Goal: Transaction & Acquisition: Purchase product/service

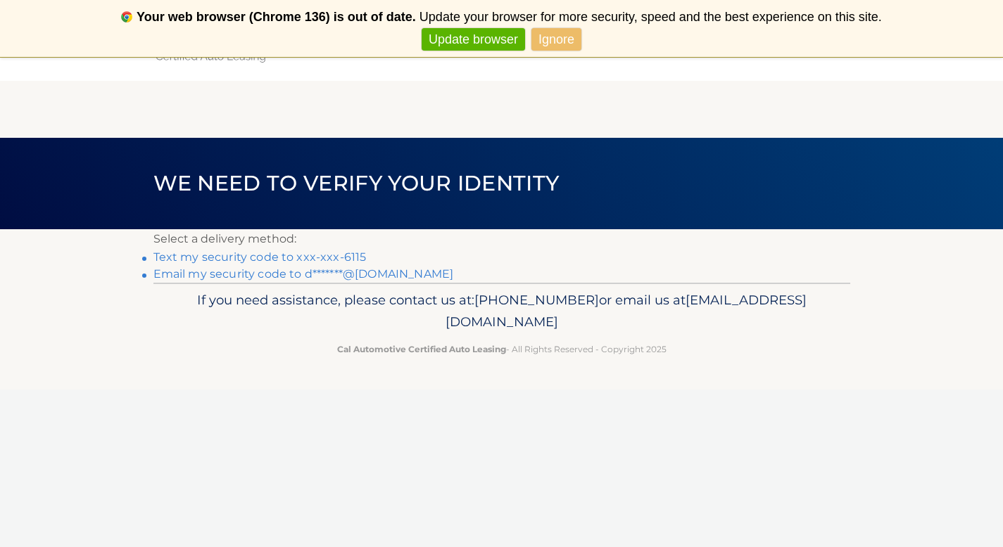
click at [578, 39] on link "Ignore" at bounding box center [556, 39] width 50 height 23
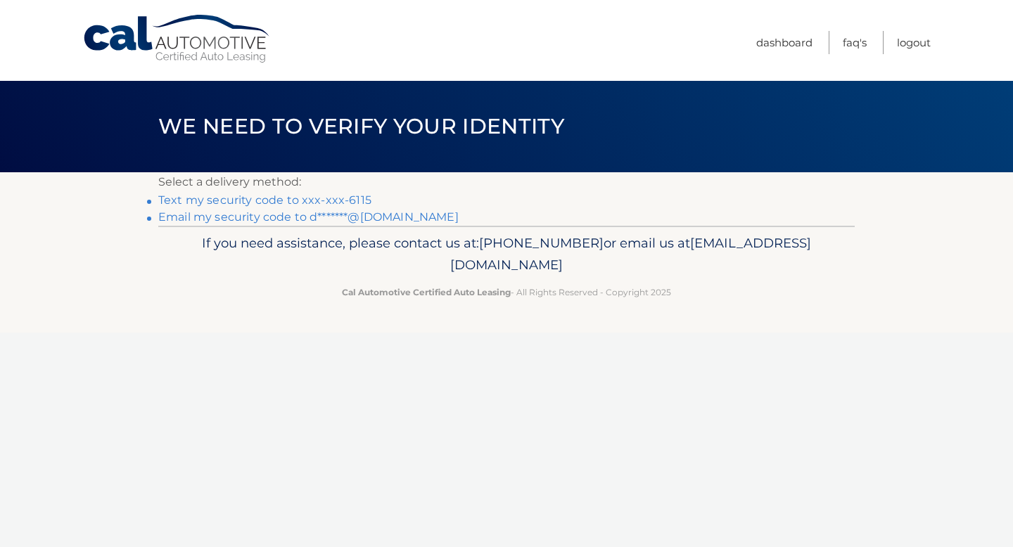
click at [257, 201] on link "Text my security code to xxx-xxx-6115" at bounding box center [264, 199] width 213 height 13
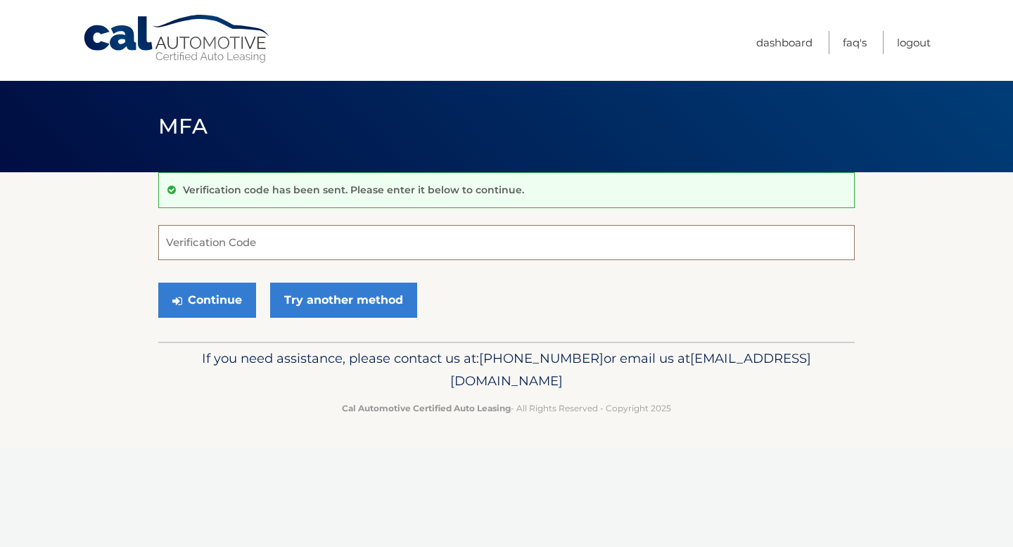
click at [218, 253] on input "Verification Code" at bounding box center [506, 242] width 696 height 35
type input "186989"
click at [208, 301] on button "Continue" at bounding box center [207, 300] width 98 height 35
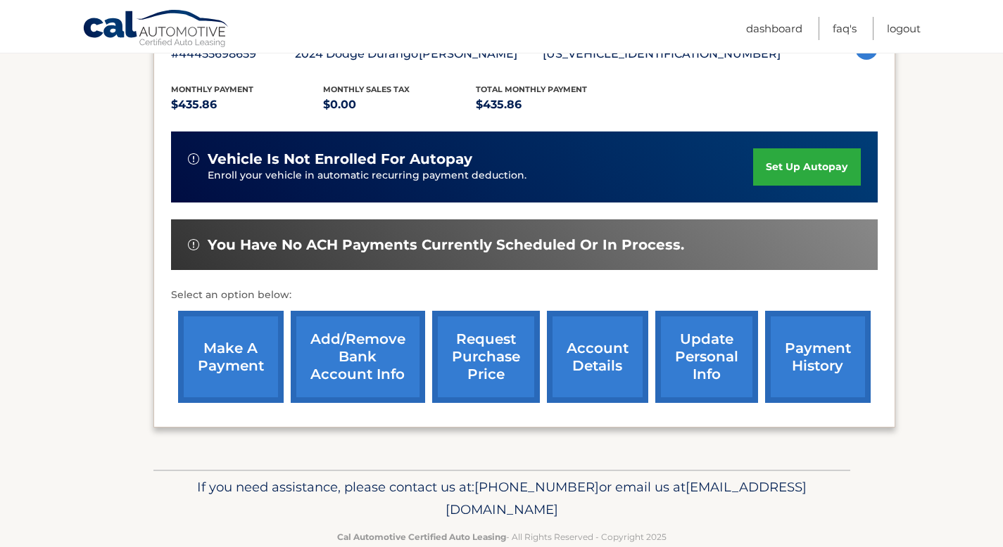
scroll to position [305, 0]
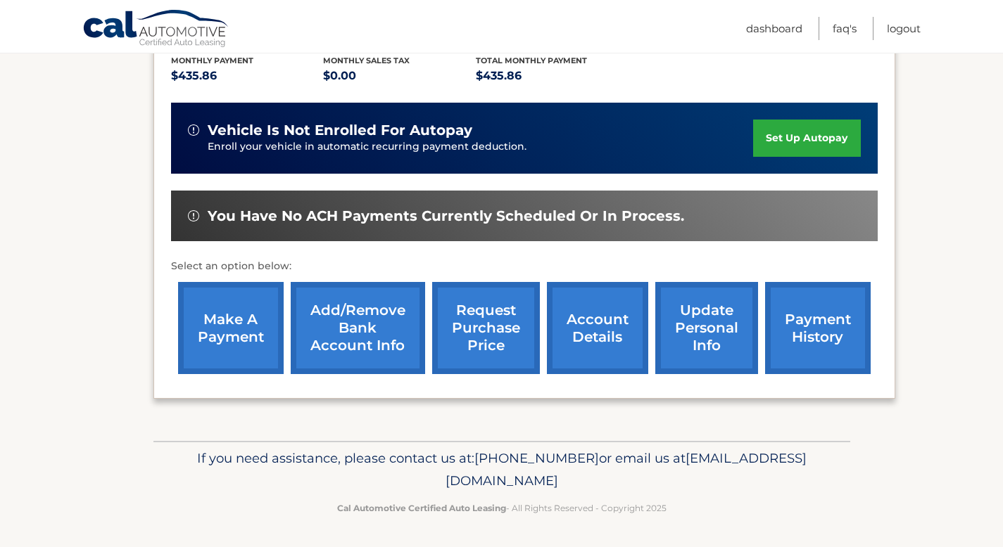
click at [238, 324] on link "make a payment" at bounding box center [231, 328] width 106 height 92
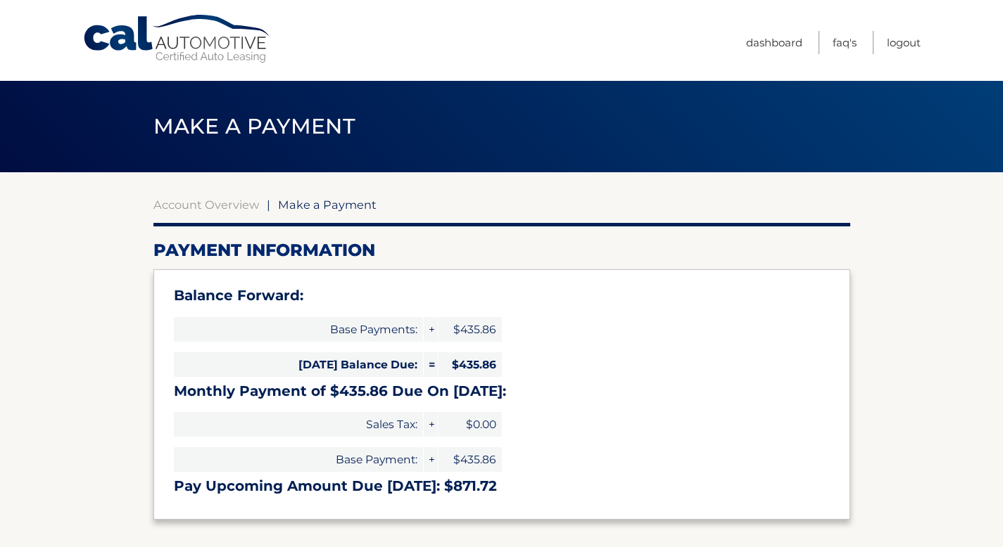
select select "NGJmOTM3ZjctZDU2ZS00YmMwLWE2ZWItOWFhZjAwZTVkMjI0"
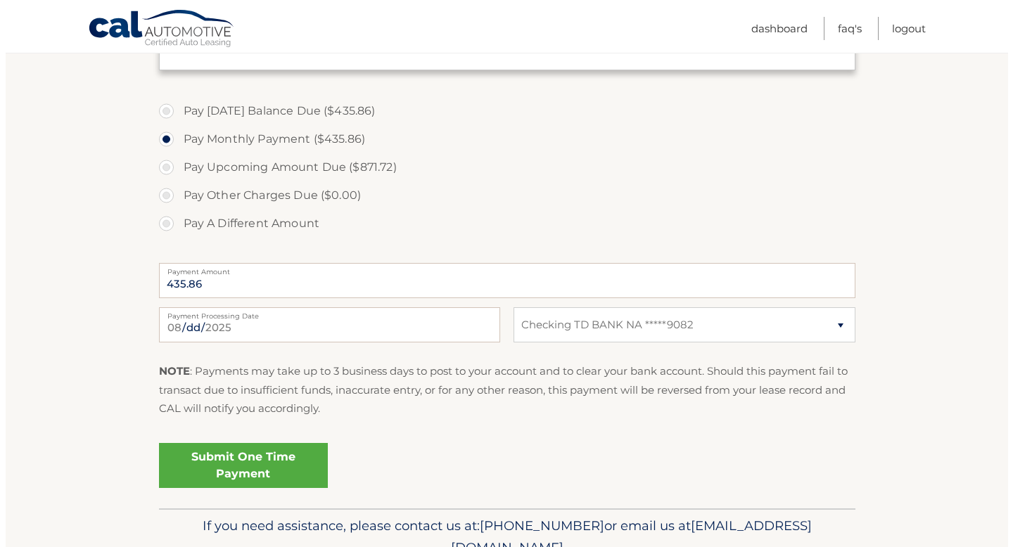
scroll to position [518, 0]
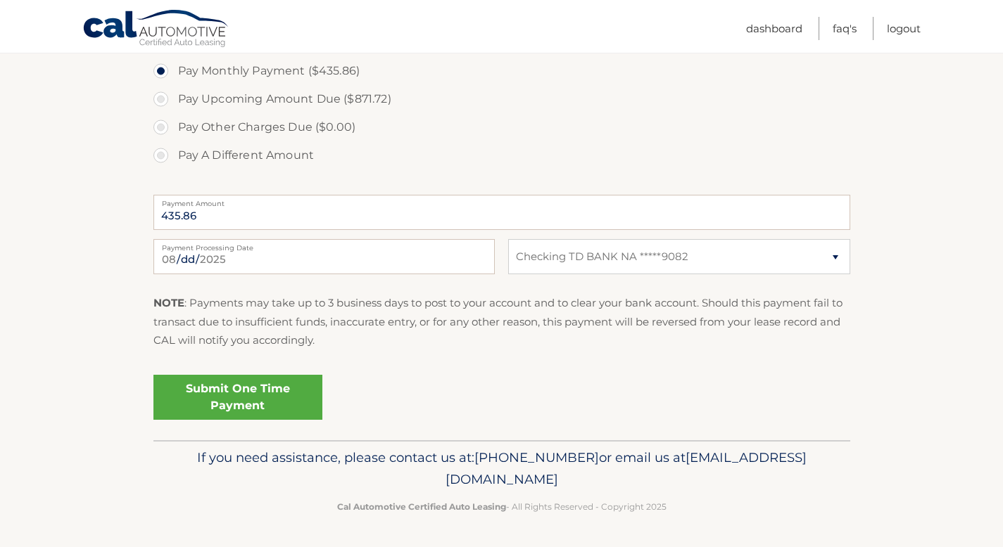
click at [250, 402] on link "Submit One Time Payment" at bounding box center [237, 397] width 169 height 45
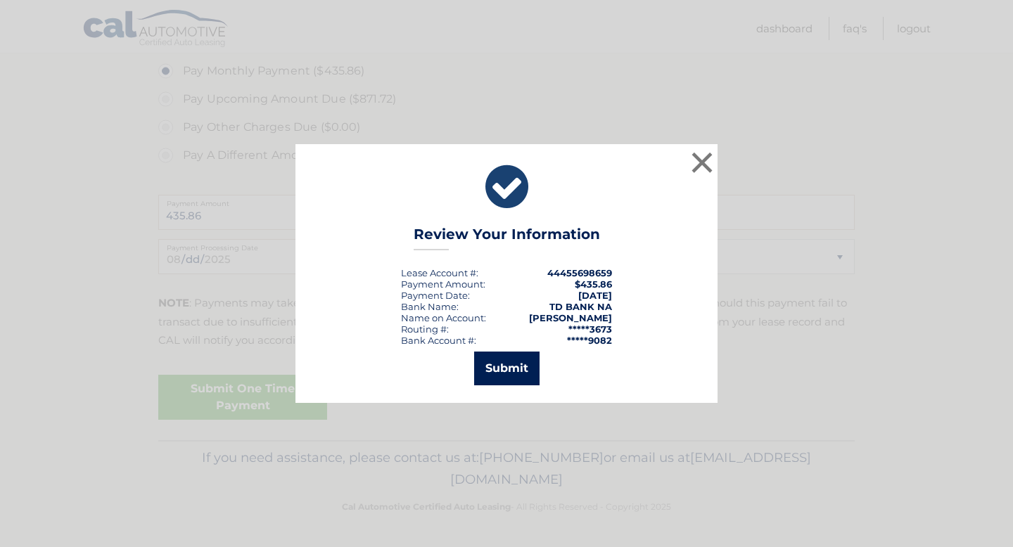
click at [504, 369] on button "Submit" at bounding box center [506, 369] width 65 height 34
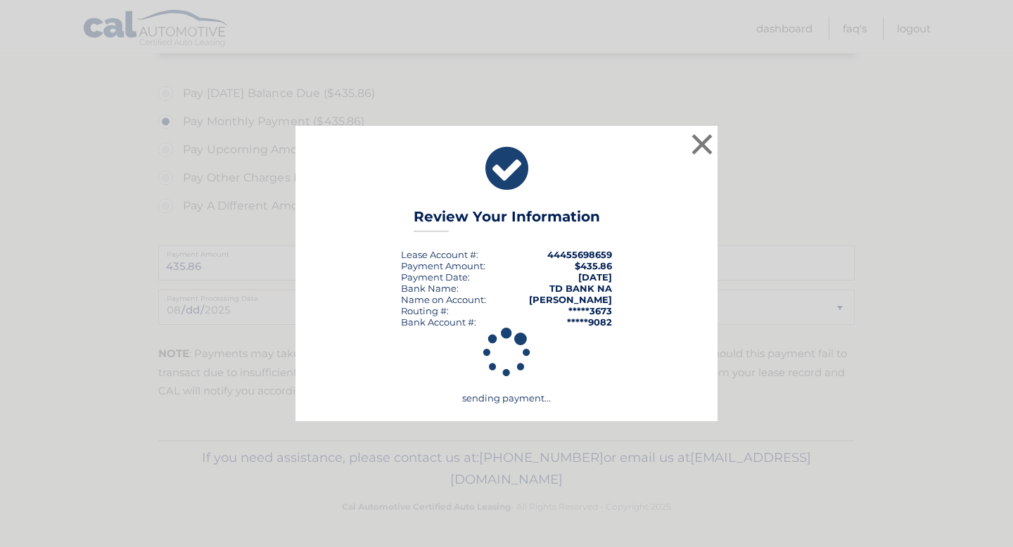
scroll to position [467, 0]
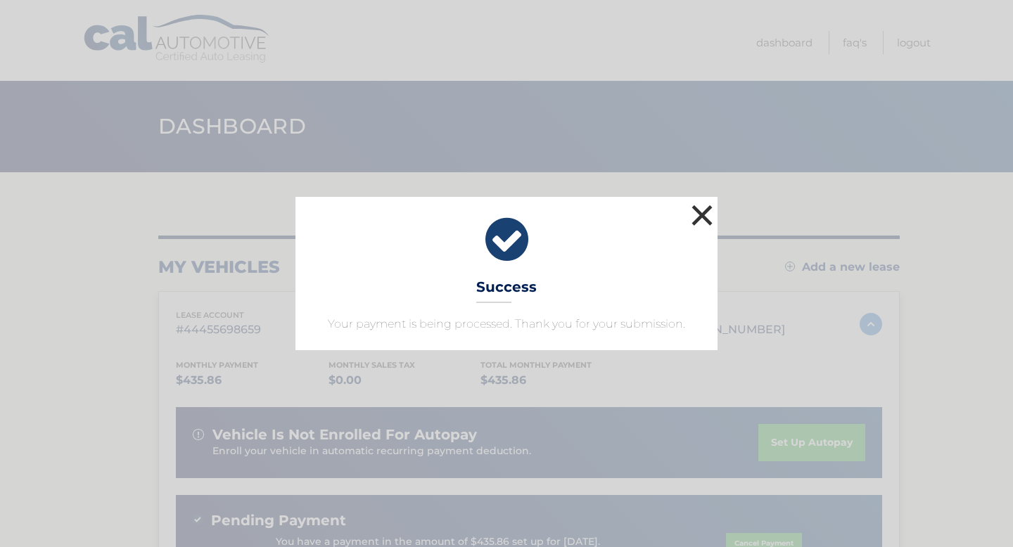
click at [702, 210] on button "×" at bounding box center [702, 215] width 28 height 28
